Goal: Task Accomplishment & Management: Use online tool/utility

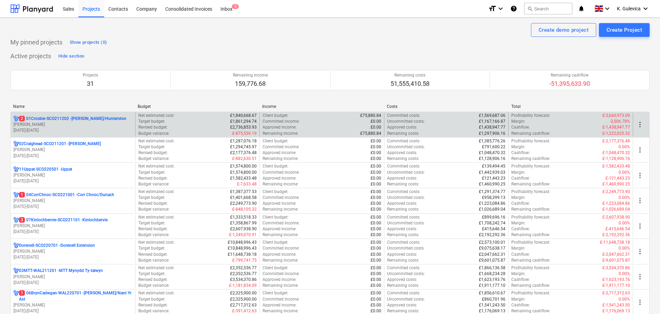
click at [62, 128] on p "[DATE] - [DATE]" at bounding box center [72, 131] width 119 height 6
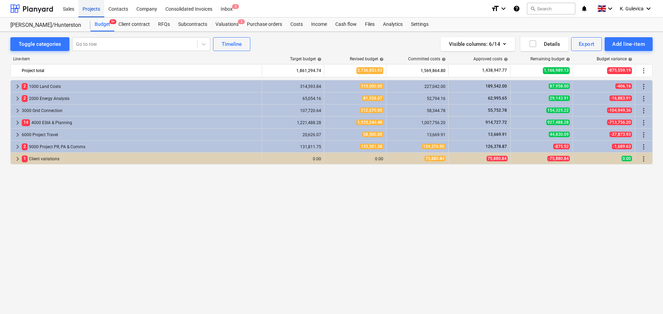
click at [90, 9] on div "Projects" at bounding box center [91, 9] width 26 height 18
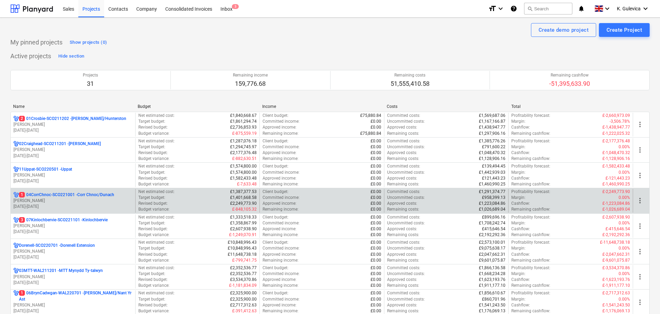
click at [55, 202] on p "[PERSON_NAME]" at bounding box center [72, 201] width 119 height 6
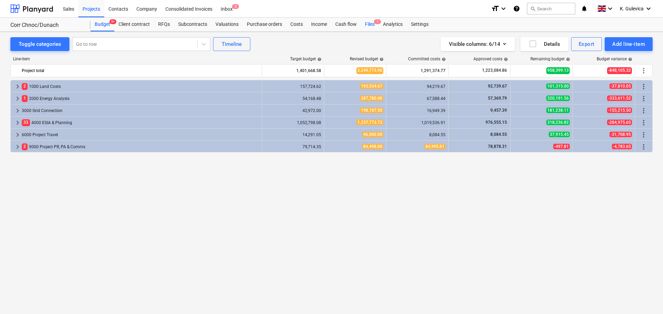
click at [368, 24] on div "Files 1" at bounding box center [370, 25] width 18 height 14
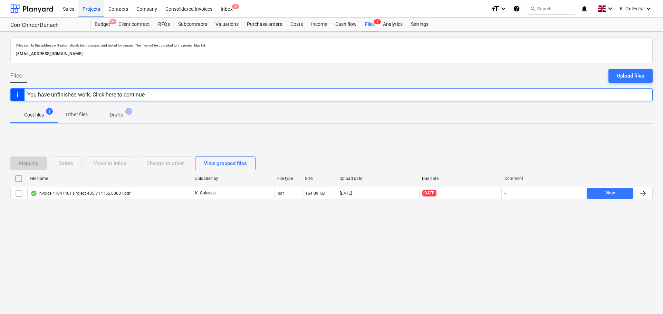
click at [87, 9] on div "Projects" at bounding box center [91, 9] width 26 height 18
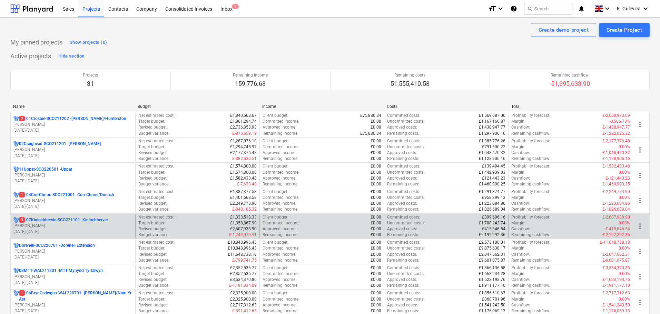
click at [41, 227] on p "[PERSON_NAME]" at bounding box center [72, 226] width 119 height 6
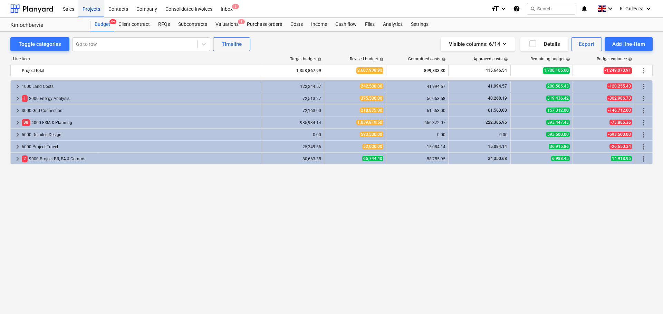
click at [94, 9] on div "Projects" at bounding box center [91, 9] width 26 height 18
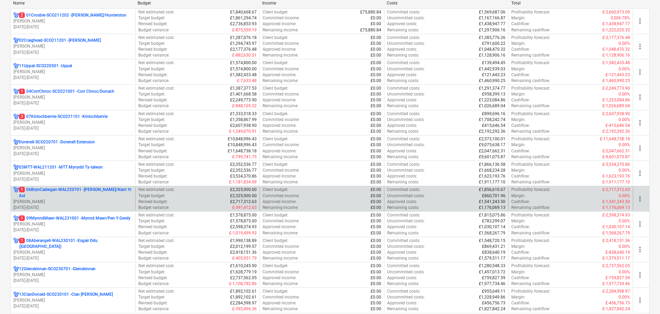
click at [54, 195] on p "1 06BrynCadwgan-WAL220701 - [PERSON_NAME]/Nant Yr Ast" at bounding box center [76, 193] width 114 height 12
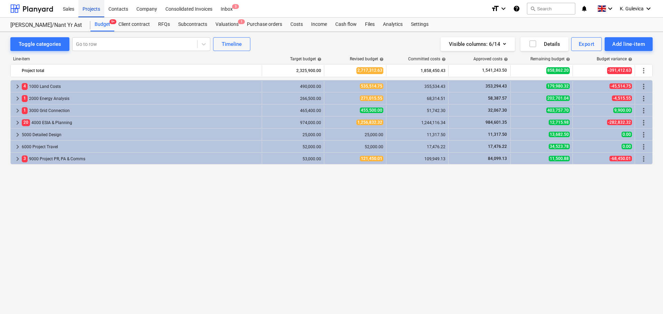
click at [88, 10] on div "Projects" at bounding box center [91, 9] width 26 height 18
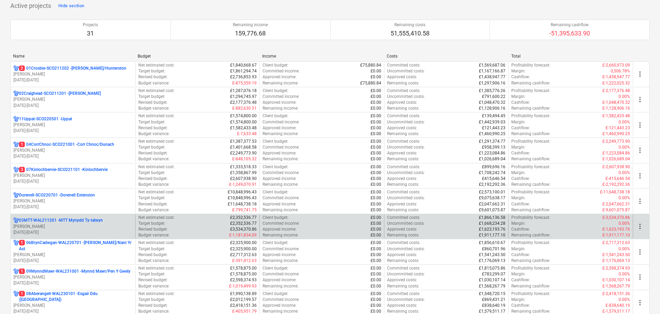
scroll to position [138, 0]
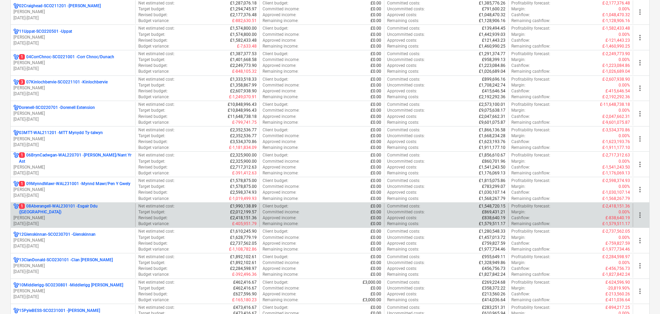
click at [55, 216] on p "[PERSON_NAME]" at bounding box center [72, 218] width 119 height 6
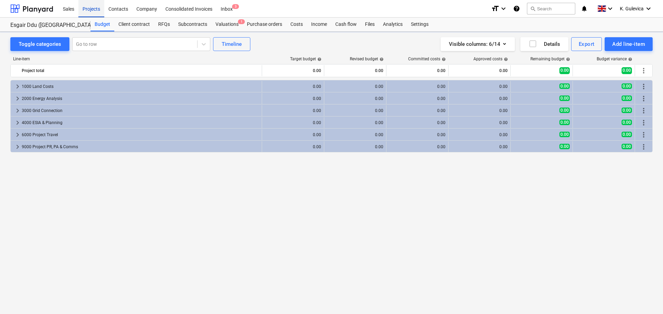
click at [96, 8] on div "Projects" at bounding box center [91, 9] width 26 height 18
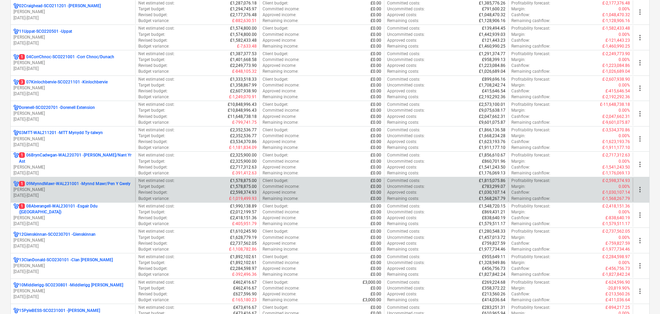
click at [45, 190] on p "[PERSON_NAME]" at bounding box center [72, 190] width 119 height 6
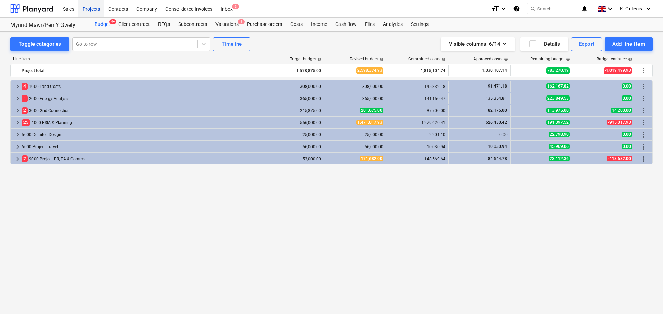
click at [90, 6] on div "Projects" at bounding box center [91, 9] width 26 height 18
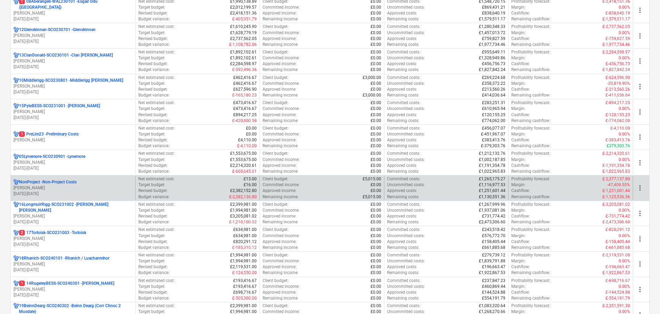
scroll to position [414, 0]
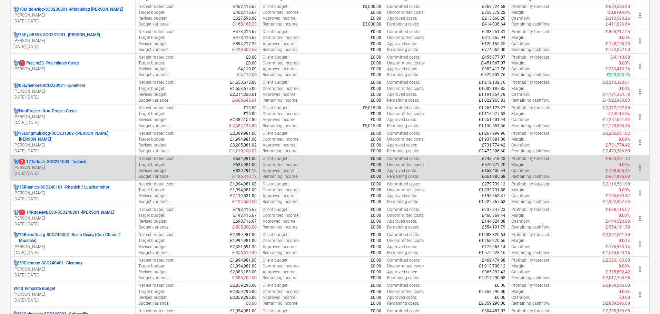
click at [72, 168] on p "[PERSON_NAME]" at bounding box center [72, 168] width 119 height 6
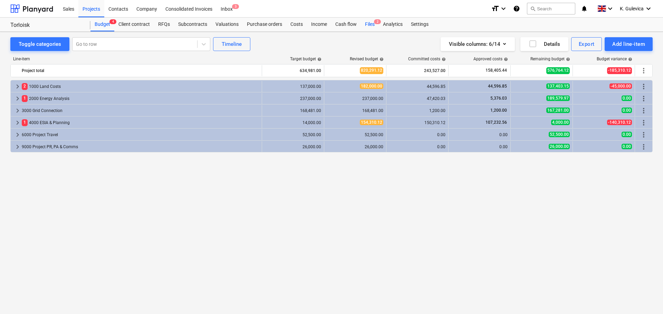
click at [373, 19] on div "Files 2" at bounding box center [370, 25] width 18 height 14
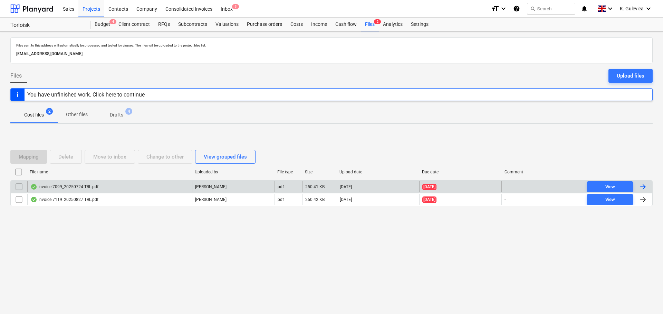
click at [217, 188] on div "[PERSON_NAME]" at bounding box center [233, 187] width 82 height 11
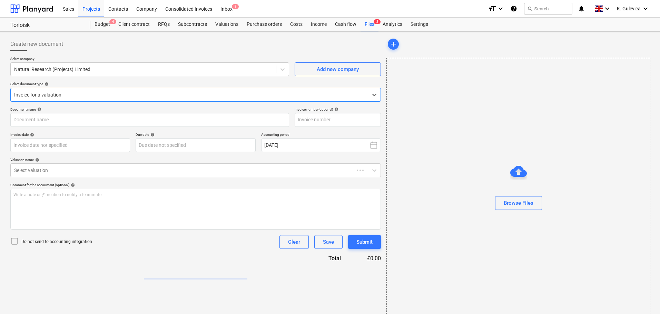
type input "7099"
type input "[DATE]"
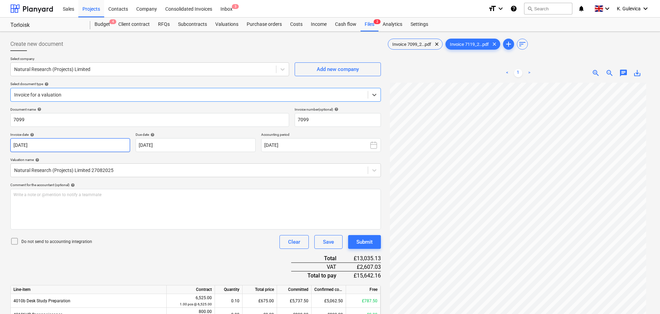
click at [62, 146] on body "Sales Projects Contacts Company Consolidated Invoices Inbox 3 format_size keybo…" at bounding box center [330, 157] width 660 height 314
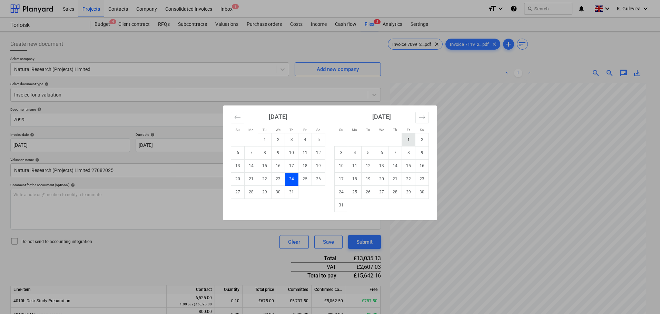
click at [405, 141] on td "1" at bounding box center [408, 139] width 13 height 13
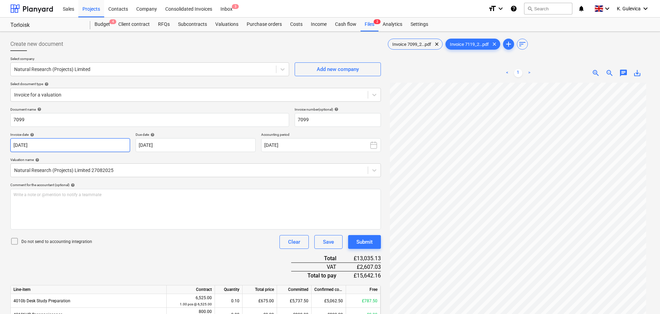
click at [90, 145] on body "Sales Projects Contacts Company Consolidated Invoices Inbox 3 format_size keybo…" at bounding box center [330, 157] width 660 height 314
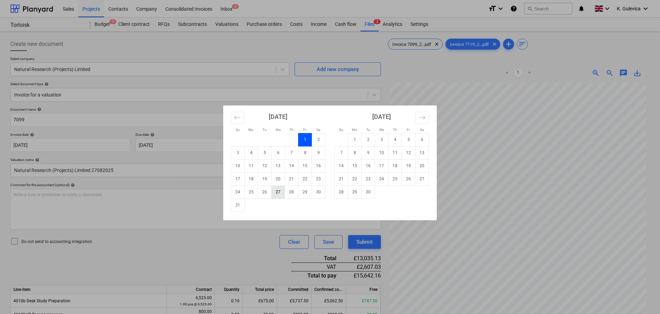
click at [277, 189] on td "27" at bounding box center [278, 192] width 13 height 13
type input "[DATE]"
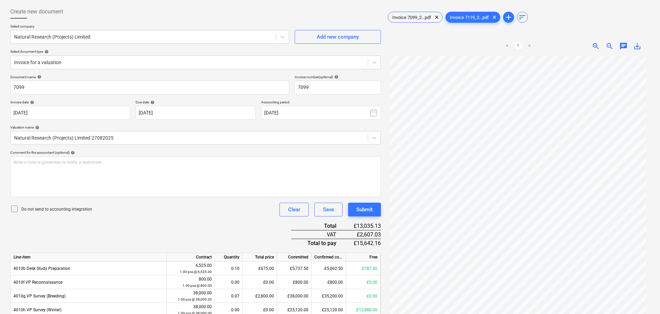
scroll to position [1, 0]
click at [203, 108] on body "Sales Projects Contacts Company Consolidated Invoices Inbox 3 format_size keybo…" at bounding box center [330, 125] width 660 height 314
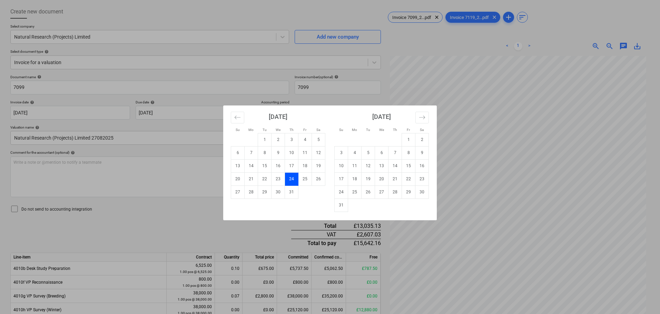
drag, startPoint x: 415, startPoint y: 118, endPoint x: 427, endPoint y: 120, distance: 12.8
click at [415, 119] on div "[DATE]" at bounding box center [381, 120] width 95 height 28
click at [420, 119] on icon "Move forward to switch to the next month." at bounding box center [422, 117] width 7 height 7
click at [407, 179] on td "26" at bounding box center [408, 179] width 13 height 13
type input "[DATE]"
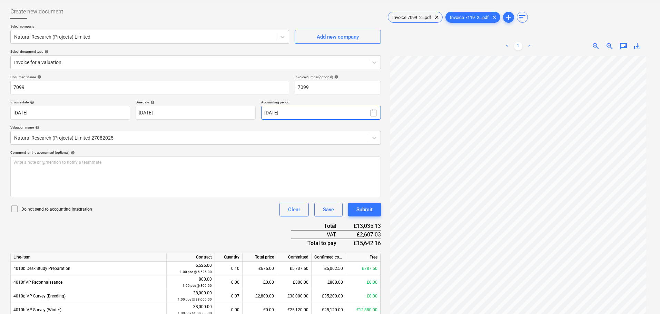
drag, startPoint x: 324, startPoint y: 109, endPoint x: 323, endPoint y: 115, distance: 5.4
click at [325, 109] on button "[DATE]" at bounding box center [321, 113] width 120 height 14
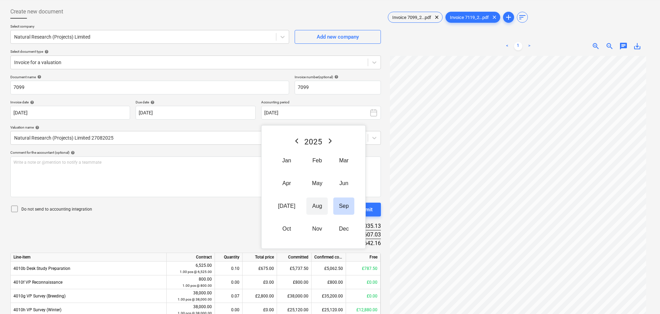
click at [313, 205] on button "Aug" at bounding box center [317, 206] width 21 height 17
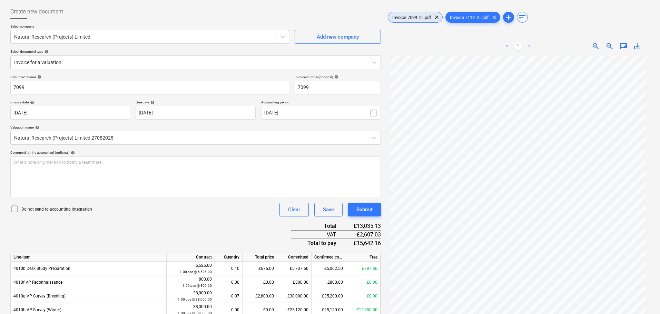
click at [409, 17] on span "Invoice 7099_2...pdf" at bounding box center [411, 17] width 47 height 5
drag, startPoint x: 475, startPoint y: 16, endPoint x: 499, endPoint y: 36, distance: 30.9
click at [475, 16] on span "Invoice 7119_2...pdf" at bounding box center [469, 17] width 47 height 5
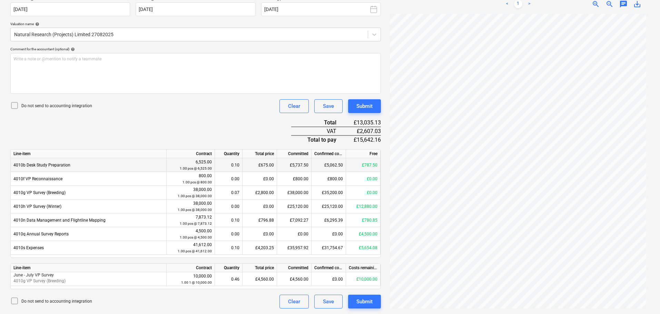
scroll to position [0, 0]
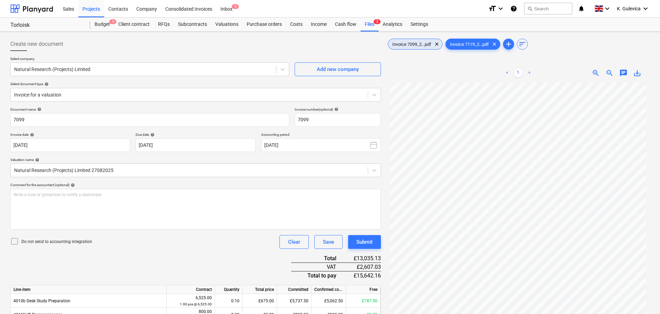
drag, startPoint x: 404, startPoint y: 42, endPoint x: 488, endPoint y: 79, distance: 92.1
click at [404, 42] on span "Invoice 7099_2...pdf" at bounding box center [411, 44] width 47 height 5
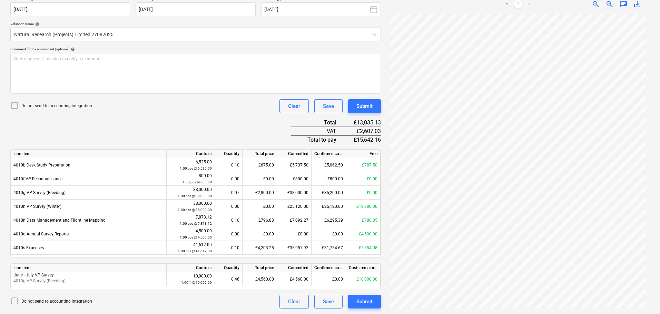
click at [636, 3] on span "save_alt" at bounding box center [637, 4] width 8 height 8
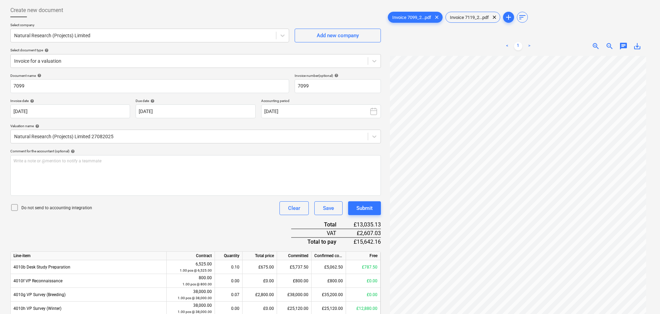
scroll to position [32, 0]
click at [471, 15] on span "Invoice 7119_2...pdf" at bounding box center [469, 17] width 47 height 5
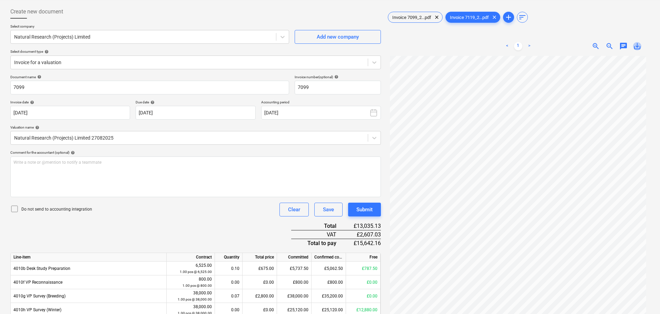
click at [638, 49] on span "save_alt" at bounding box center [637, 46] width 8 height 8
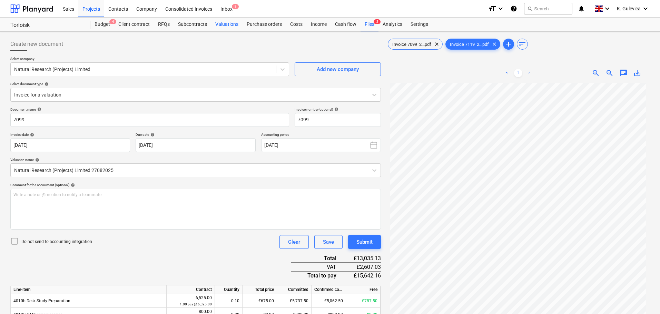
click at [222, 21] on div "Valuations" at bounding box center [226, 25] width 31 height 14
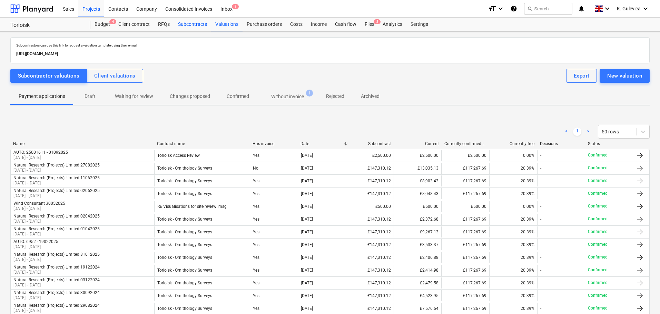
click at [198, 22] on div "Subcontracts" at bounding box center [192, 25] width 37 height 14
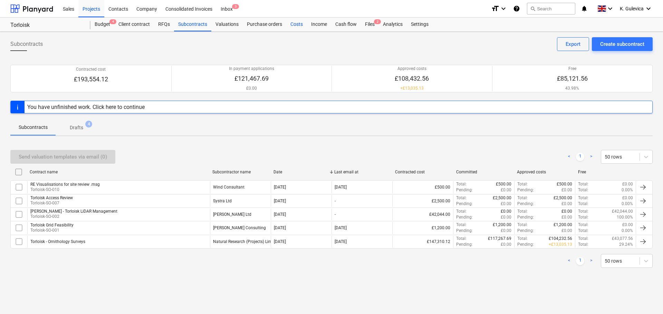
click at [298, 23] on div "Costs" at bounding box center [296, 25] width 21 height 14
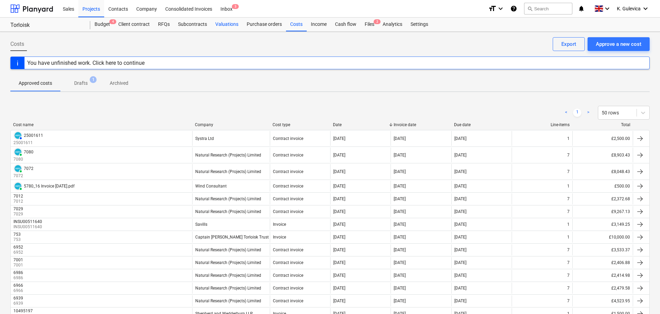
click at [232, 26] on div "Valuations" at bounding box center [226, 25] width 31 height 14
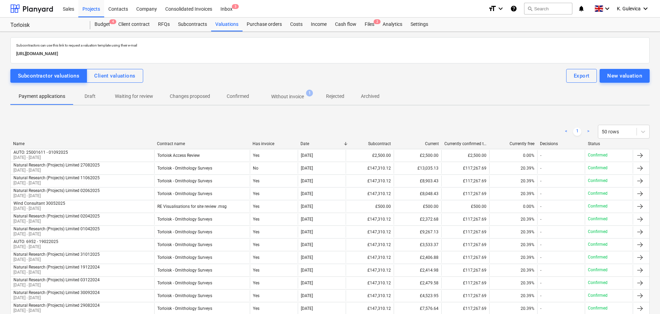
click at [283, 96] on p "Without invoice" at bounding box center [287, 96] width 33 height 7
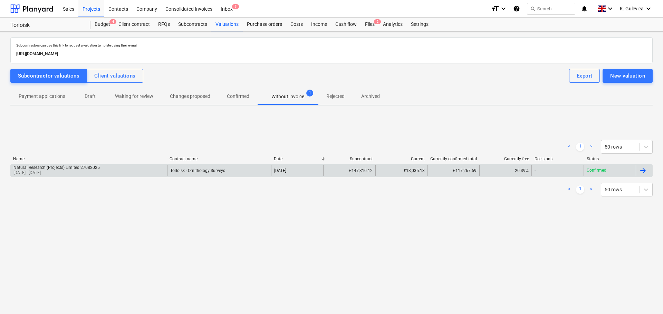
click at [66, 169] on div "Natural Research (Projects) Limited 27082025" at bounding box center [56, 167] width 86 height 5
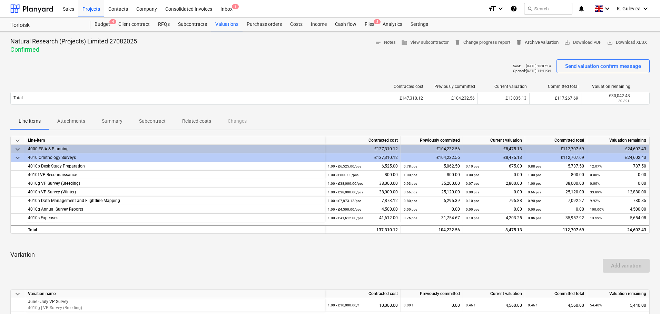
click at [542, 41] on span "delete Archive valuation" at bounding box center [537, 43] width 43 height 8
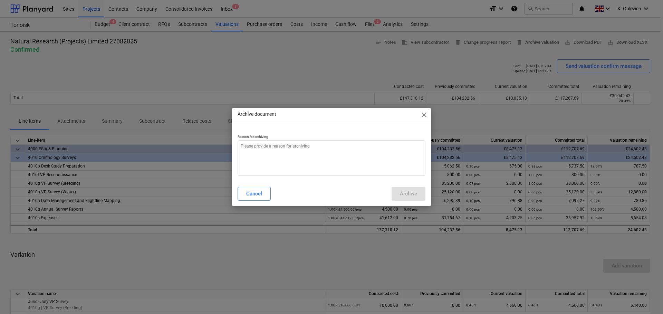
type textarea "x"
click at [263, 158] on textarea at bounding box center [331, 158] width 188 height 36
type textarea "w"
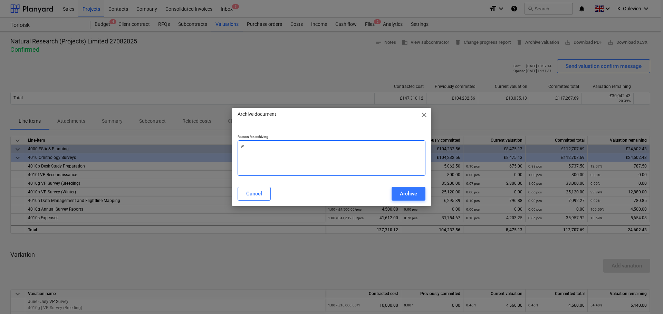
type textarea "x"
type textarea "wr"
type textarea "x"
type textarea "wro"
type textarea "x"
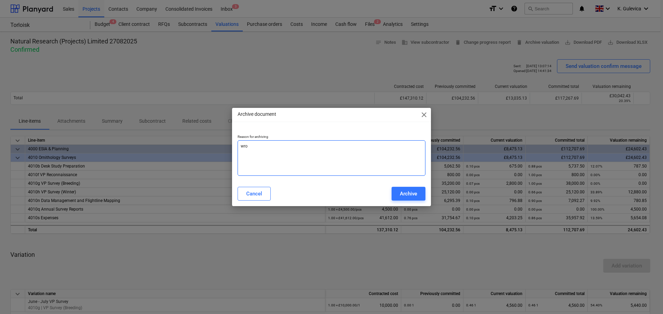
type textarea "wron"
type textarea "x"
type textarea "wrong"
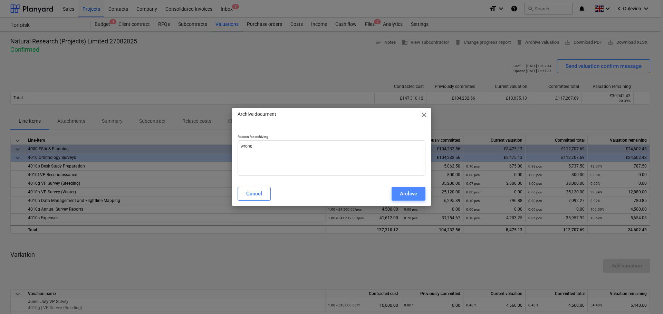
click at [410, 194] on div "Archive" at bounding box center [408, 193] width 17 height 9
type textarea "x"
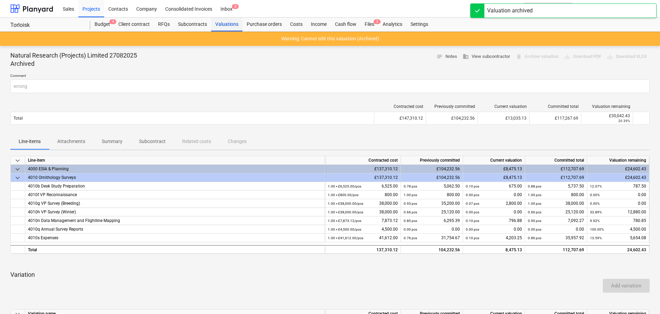
drag, startPoint x: 222, startPoint y: 25, endPoint x: 235, endPoint y: 27, distance: 14.0
click at [222, 25] on div "Valuations" at bounding box center [226, 25] width 31 height 14
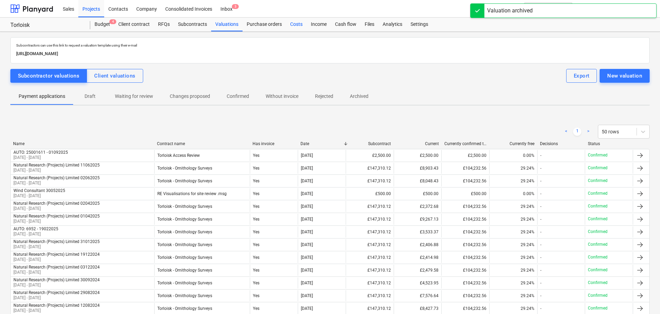
click at [299, 26] on div "Costs" at bounding box center [296, 25] width 21 height 14
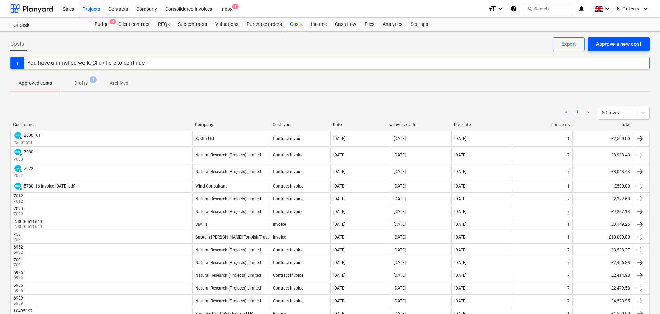
click at [618, 42] on div "Approve a new cost" at bounding box center [619, 44] width 46 height 9
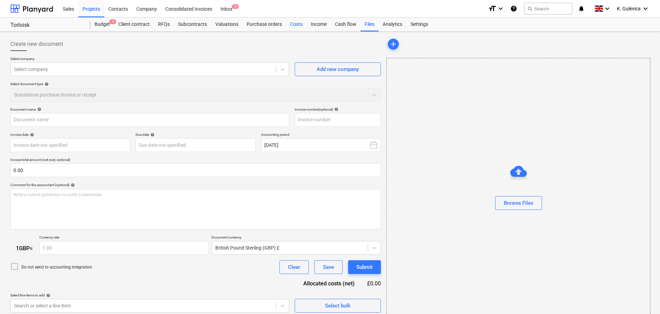
click at [295, 25] on div "Costs" at bounding box center [296, 25] width 21 height 14
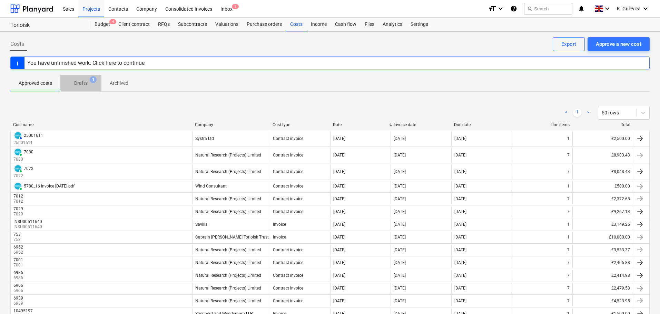
click at [85, 81] on p "Drafts" at bounding box center [80, 83] width 13 height 7
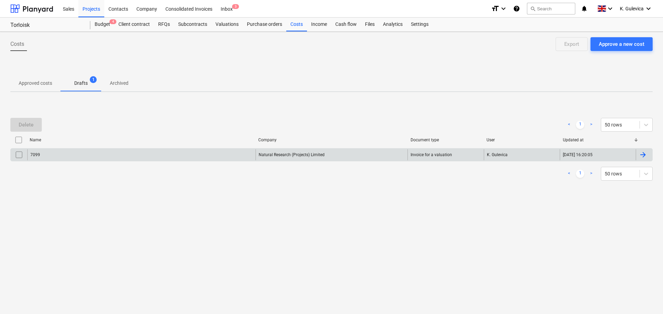
click at [18, 155] on input "checkbox" at bounding box center [18, 154] width 11 height 11
drag, startPoint x: 33, startPoint y: 127, endPoint x: 135, endPoint y: 114, distance: 103.0
click at [33, 127] on button "Delete" at bounding box center [25, 125] width 31 height 14
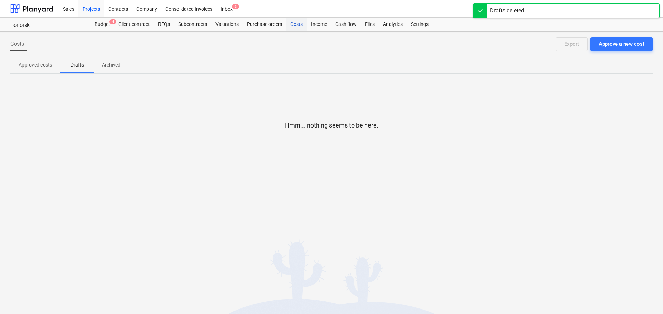
click at [294, 26] on div "Costs" at bounding box center [296, 25] width 21 height 14
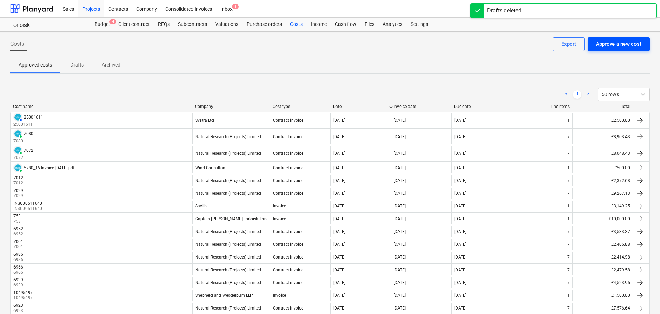
click at [628, 43] on div "Approve a new cost" at bounding box center [619, 44] width 46 height 9
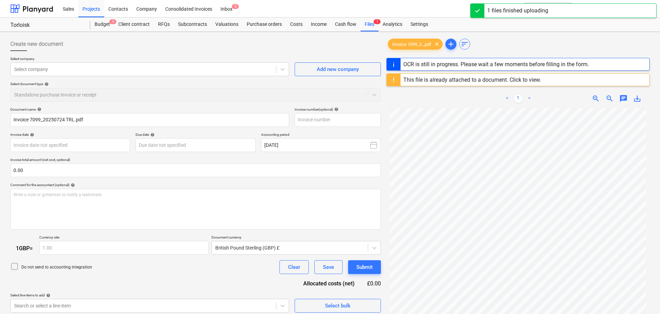
click at [429, 101] on div "< 1 > zoom_in zoom_out chat 0 save_alt" at bounding box center [518, 98] width 263 height 19
type input "7099"
type input "[DATE]"
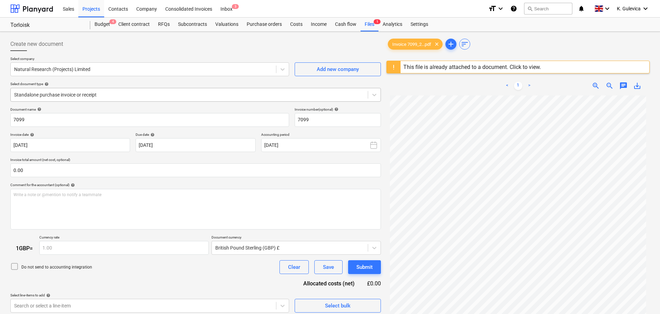
click at [114, 93] on div at bounding box center [189, 94] width 350 height 7
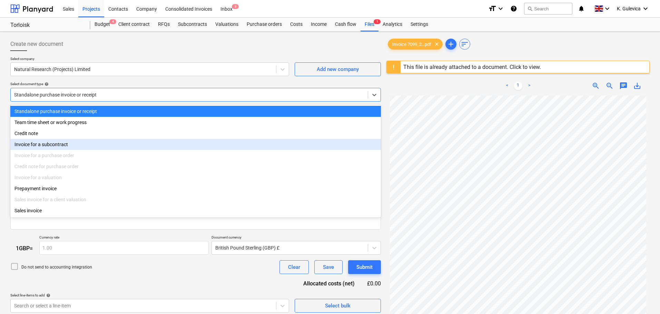
click at [51, 149] on div "Invoice for a subcontract" at bounding box center [195, 144] width 371 height 11
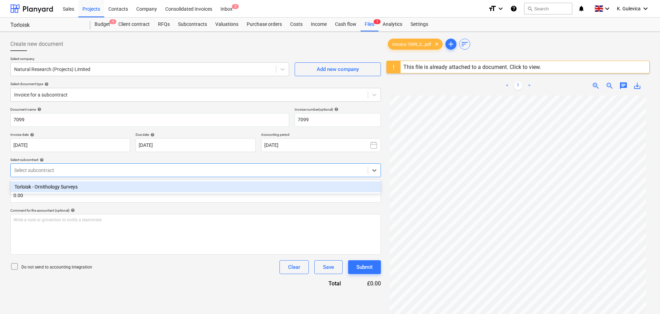
click at [89, 167] on div at bounding box center [189, 170] width 350 height 7
click at [82, 187] on div "Torloisk - Ornithology Surveys" at bounding box center [195, 187] width 371 height 11
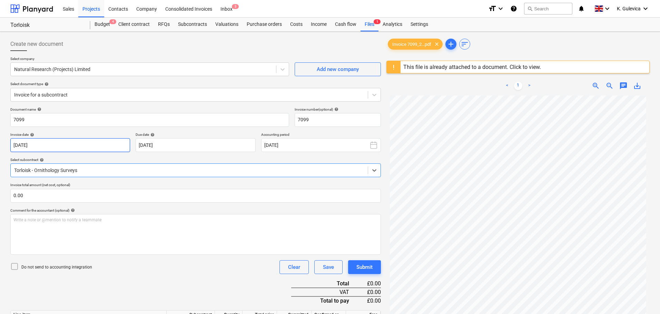
click at [94, 143] on body "Sales Projects Contacts Company Consolidated Invoices Inbox 3 format_size keybo…" at bounding box center [330, 157] width 660 height 314
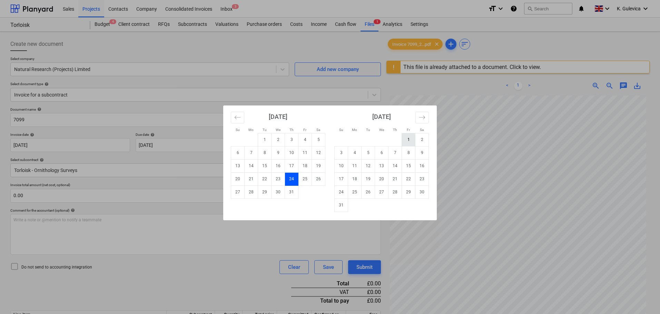
click at [412, 137] on td "1" at bounding box center [408, 139] width 13 height 13
type input "[DATE]"
click at [187, 144] on body "Sales Projects Contacts Company Consolidated Invoices Inbox 3 format_size keybo…" at bounding box center [330, 157] width 660 height 314
click at [342, 194] on td "24" at bounding box center [341, 192] width 13 height 13
type input "[DATE]"
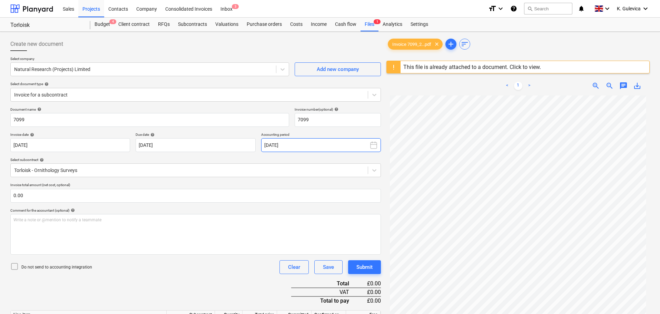
click at [349, 143] on button "[DATE]" at bounding box center [321, 145] width 120 height 14
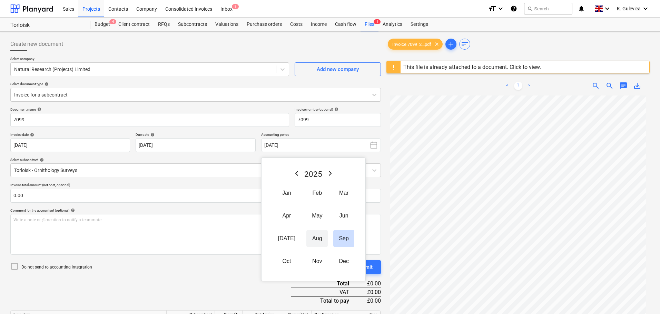
click at [313, 240] on button "Aug" at bounding box center [317, 238] width 21 height 17
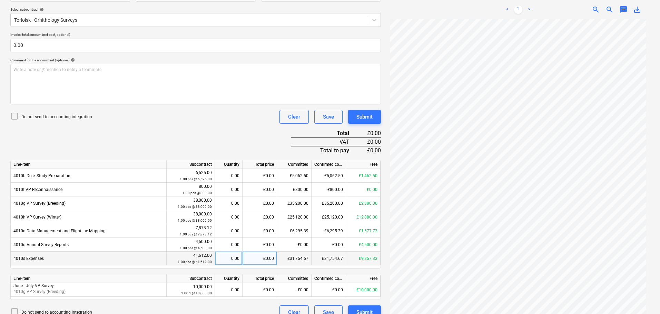
scroll to position [161, 0]
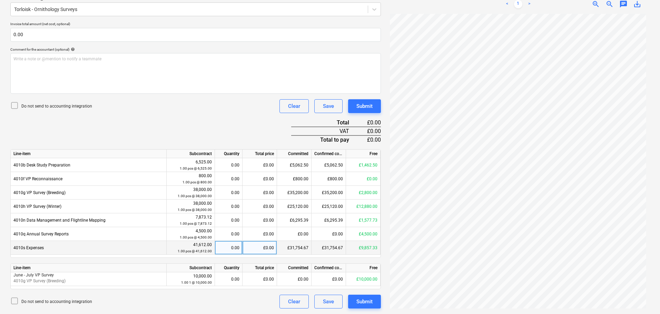
click at [263, 247] on div "£0.00" at bounding box center [260, 248] width 35 height 14
type input "2094.70"
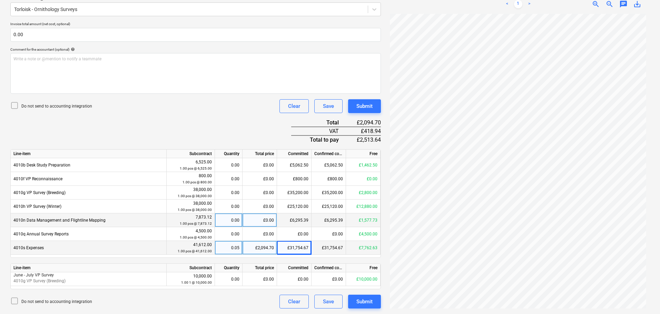
click at [253, 219] on div "£0.00" at bounding box center [260, 221] width 35 height 14
type input "398.44"
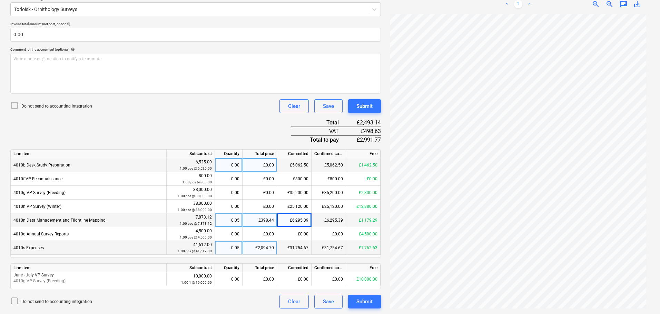
click at [254, 165] on div "£0.00" at bounding box center [260, 165] width 35 height 14
type input "337.50"
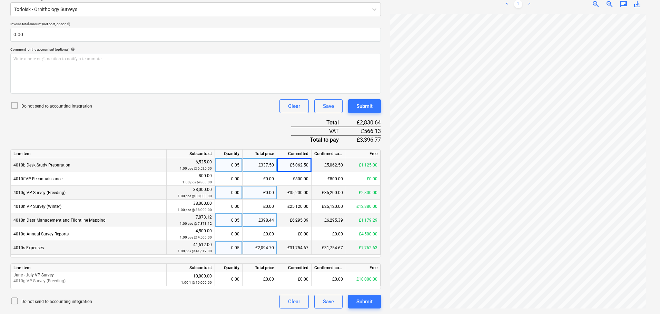
click at [266, 193] on div "£0.00" at bounding box center [260, 193] width 35 height 14
type input "2800"
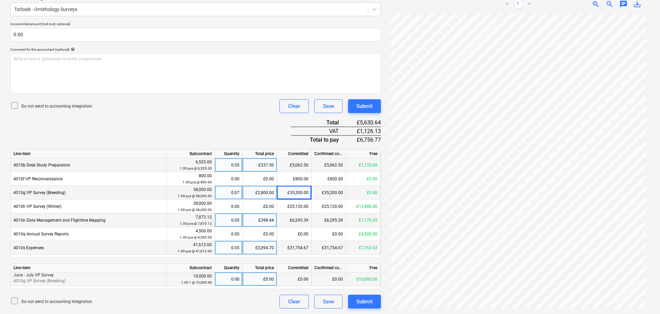
click at [266, 273] on div "£0.00" at bounding box center [260, 280] width 35 height 14
type input "1040"
click at [368, 299] on div "Submit" at bounding box center [365, 302] width 16 height 9
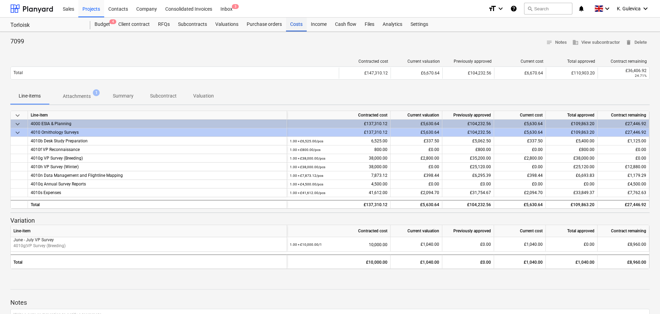
click at [296, 25] on div "Costs" at bounding box center [296, 25] width 21 height 14
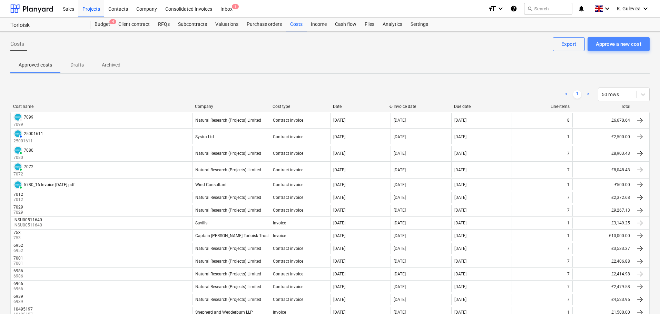
click at [626, 47] on div "Approve a new cost" at bounding box center [619, 44] width 46 height 9
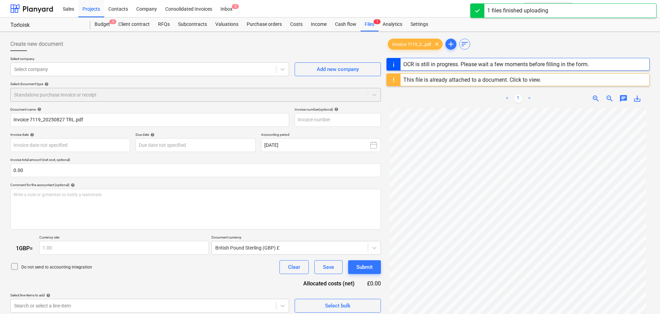
type input "7119"
type input "[DATE]"
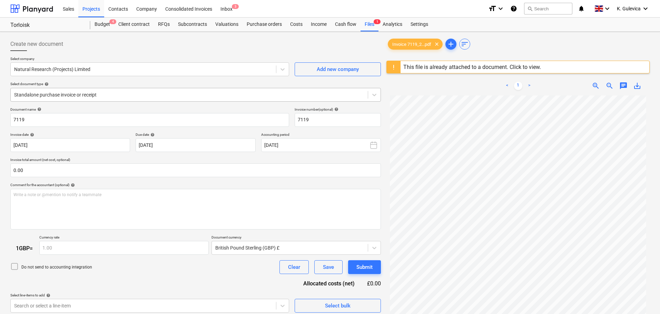
click at [109, 96] on div at bounding box center [189, 94] width 350 height 7
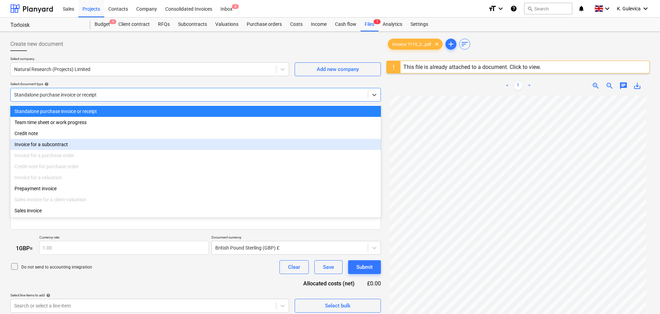
click at [71, 148] on div "Invoice for a subcontract" at bounding box center [195, 144] width 371 height 11
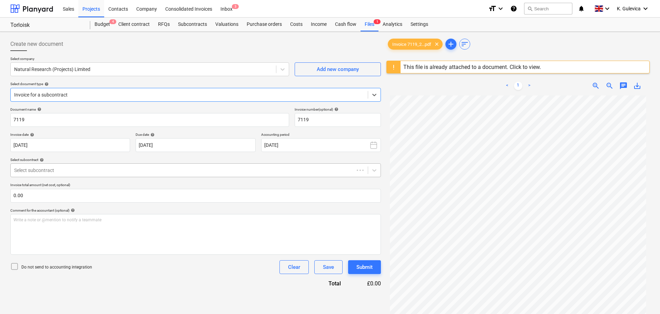
click at [81, 172] on div at bounding box center [182, 170] width 337 height 7
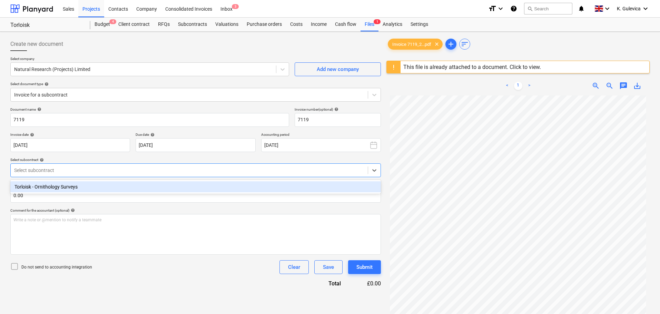
click at [75, 188] on div "Torloisk - Ornithology Surveys" at bounding box center [195, 187] width 371 height 11
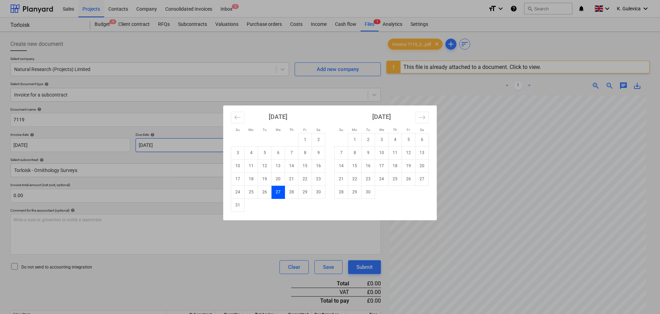
click at [212, 144] on body "Sales Projects Contacts Company Consolidated Invoices Inbox 3 format_size keybo…" at bounding box center [330, 157] width 660 height 314
click at [409, 181] on td "26" at bounding box center [408, 179] width 13 height 13
type input "[DATE]"
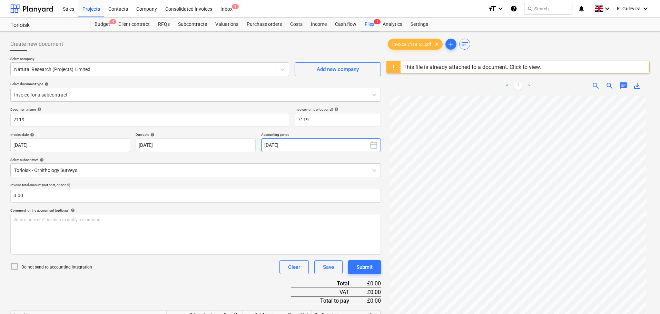
click at [305, 147] on button "[DATE]" at bounding box center [321, 145] width 120 height 14
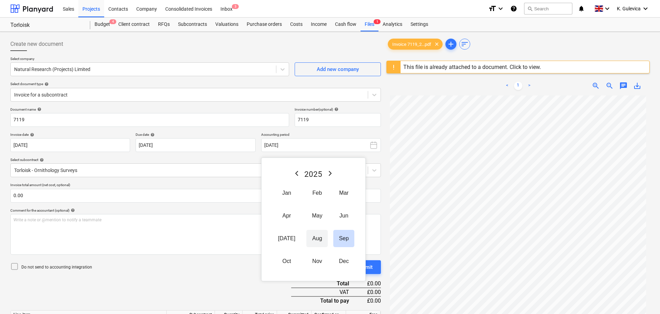
click at [311, 241] on button "Aug" at bounding box center [317, 238] width 21 height 17
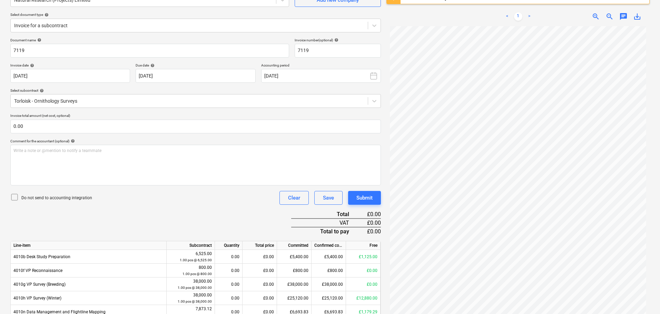
scroll to position [138, 0]
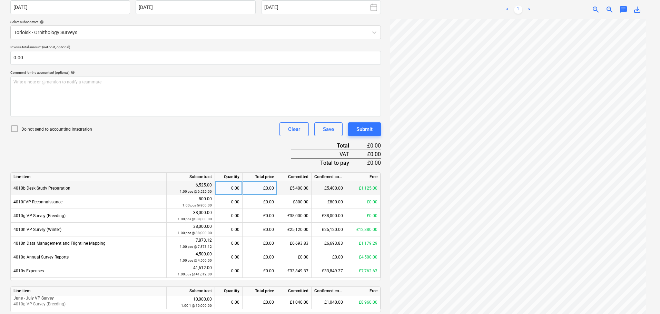
click at [256, 192] on div "£0.00" at bounding box center [260, 189] width 35 height 14
type input "337.50"
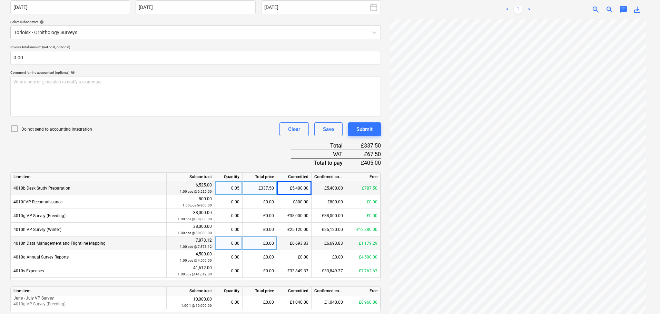
click at [264, 245] on div "£0.00" at bounding box center [260, 244] width 35 height 14
type input "398.44"
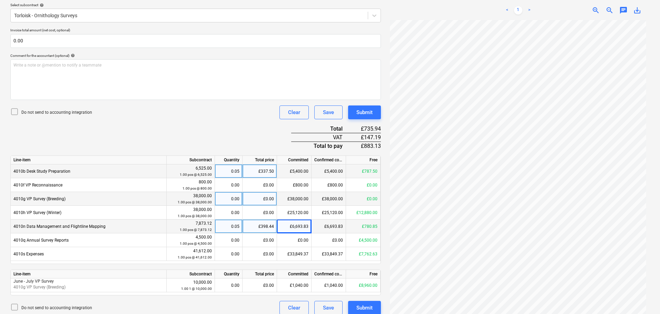
scroll to position [161, 0]
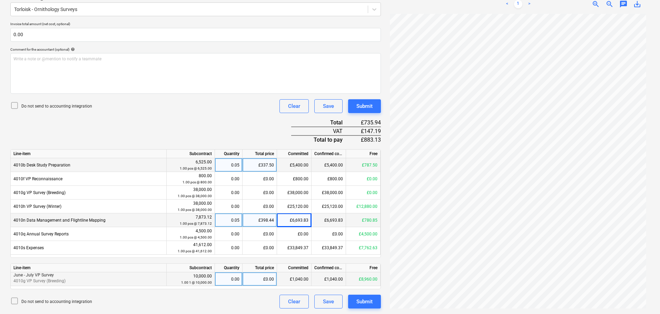
click at [267, 279] on div "£0.00" at bounding box center [260, 280] width 35 height 14
type input "3520"
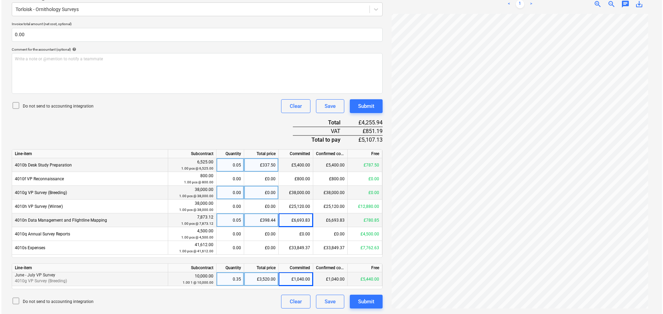
scroll to position [69, 0]
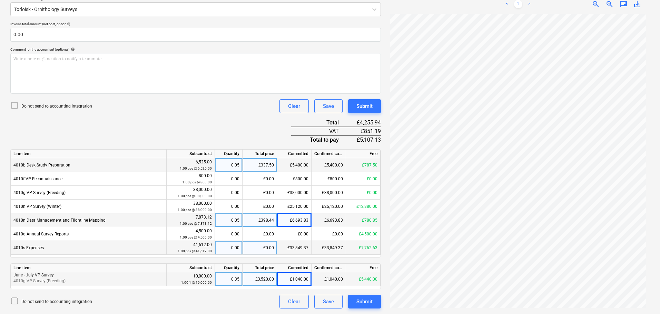
click at [266, 248] on div "£0.00" at bounding box center [260, 248] width 35 height 14
type input "2108.55"
click at [361, 305] on div "Submit" at bounding box center [365, 302] width 16 height 9
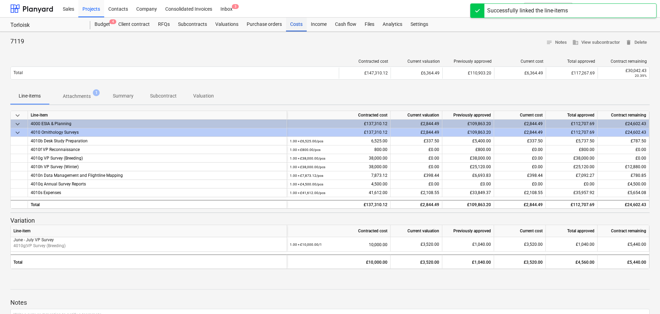
drag, startPoint x: 297, startPoint y: 22, endPoint x: 298, endPoint y: 25, distance: 3.5
click at [297, 22] on div "Costs" at bounding box center [296, 25] width 21 height 14
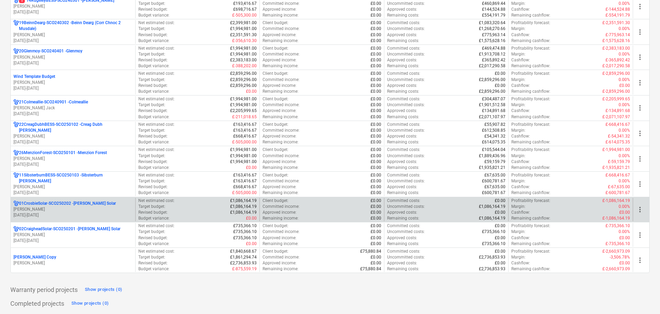
scroll to position [552, 0]
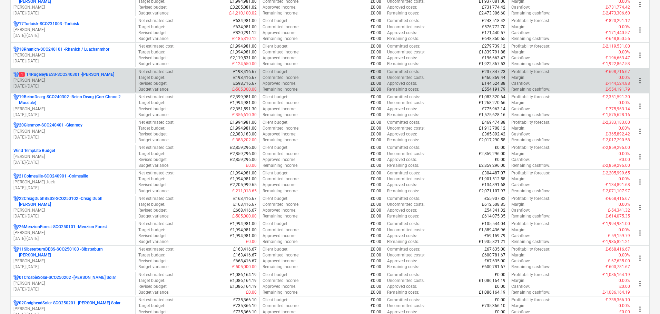
click at [41, 84] on p "[DATE] - [DATE]" at bounding box center [72, 87] width 119 height 6
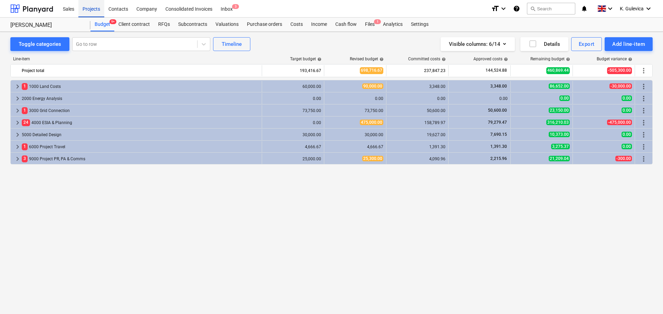
click at [83, 7] on div "Projects" at bounding box center [91, 9] width 26 height 18
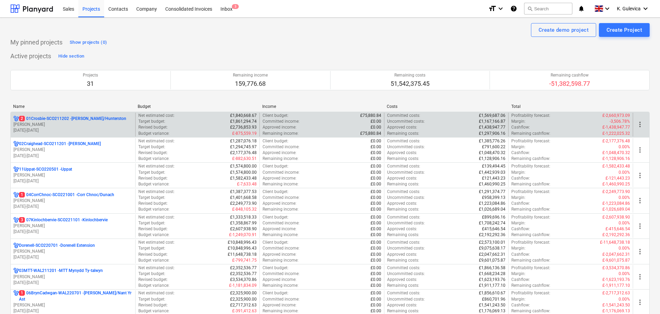
click at [64, 130] on p "[DATE] - [DATE]" at bounding box center [72, 131] width 119 height 6
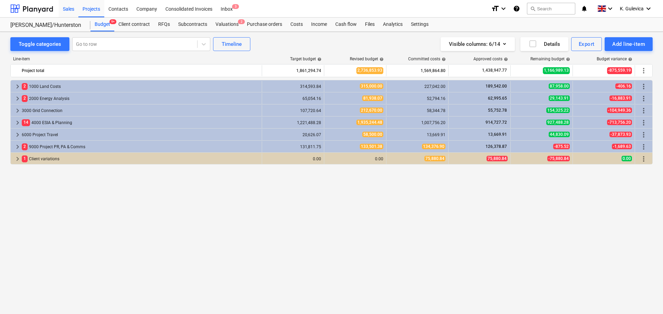
click at [78, 8] on div "Sales" at bounding box center [69, 9] width 20 height 18
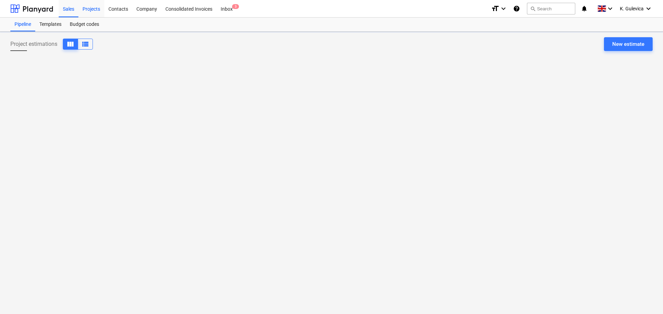
click at [86, 10] on div "Projects" at bounding box center [91, 9] width 26 height 18
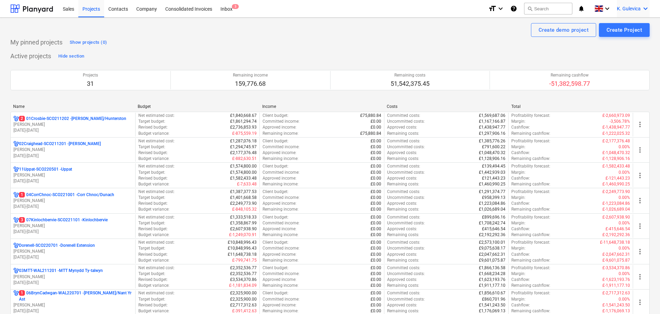
click at [632, 11] on span "K. Gulevica" at bounding box center [629, 9] width 24 height 6
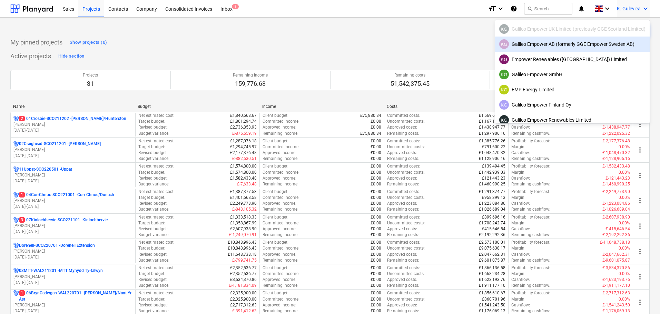
click at [537, 42] on div "KG Galileo Empower AB (formerly GGE Empower Sweden AB)" at bounding box center [572, 44] width 146 height 10
